Goal: Browse casually: Explore the website without a specific task or goal

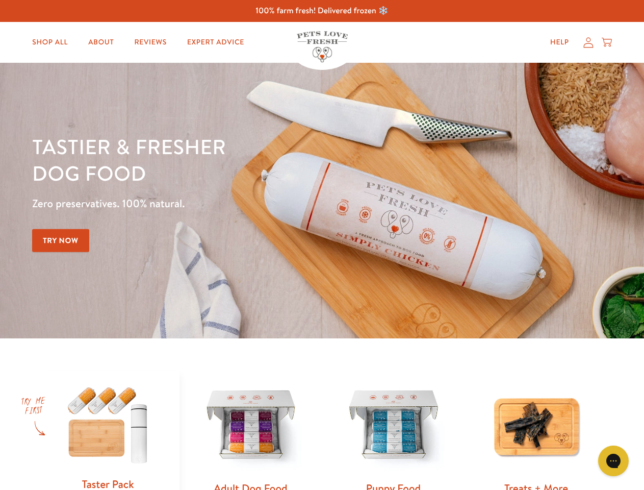
click at [322, 245] on div "Tastier & fresher dog food Zero preservatives. 100% natural. Try Now" at bounding box center [225, 200] width 387 height 135
click at [614, 461] on icon "Gorgias live chat" at bounding box center [614, 461] width 10 height 10
